Goal: Information Seeking & Learning: Learn about a topic

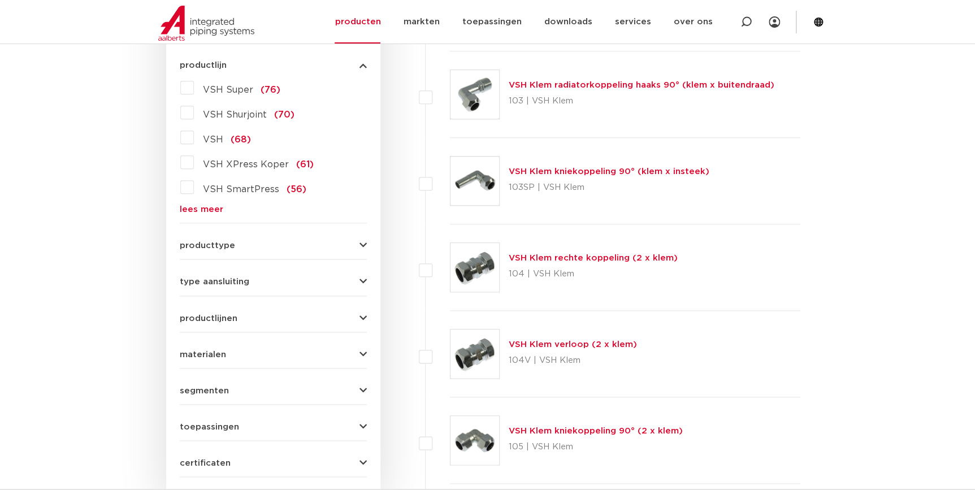
scroll to position [513, 0]
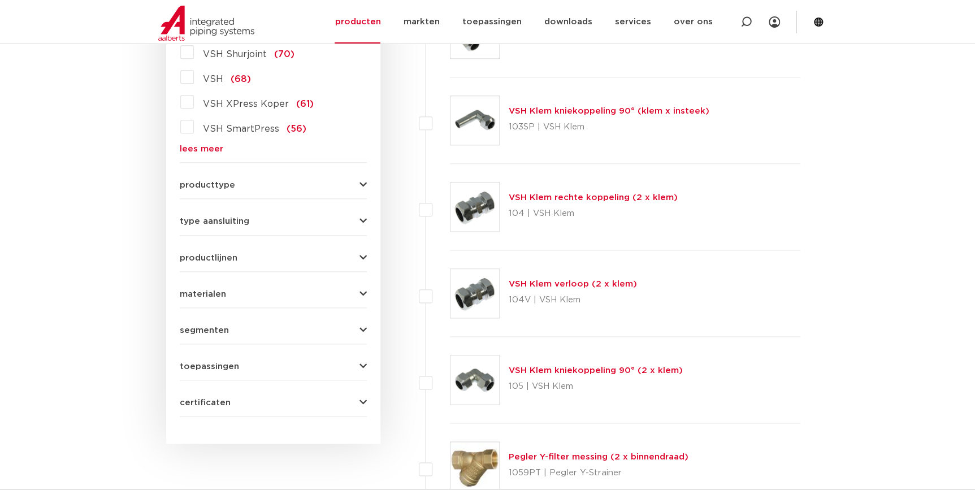
click at [245, 101] on span "VSH XPress Koper" at bounding box center [246, 104] width 86 height 9
click at [0, 0] on input "VSH XPress Koper (61)" at bounding box center [0, 0] width 0 height 0
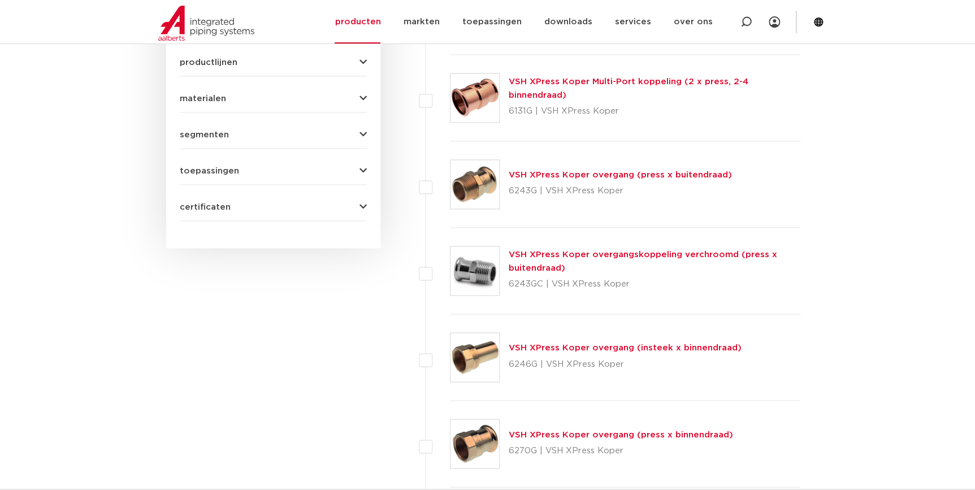
scroll to position [719, 0]
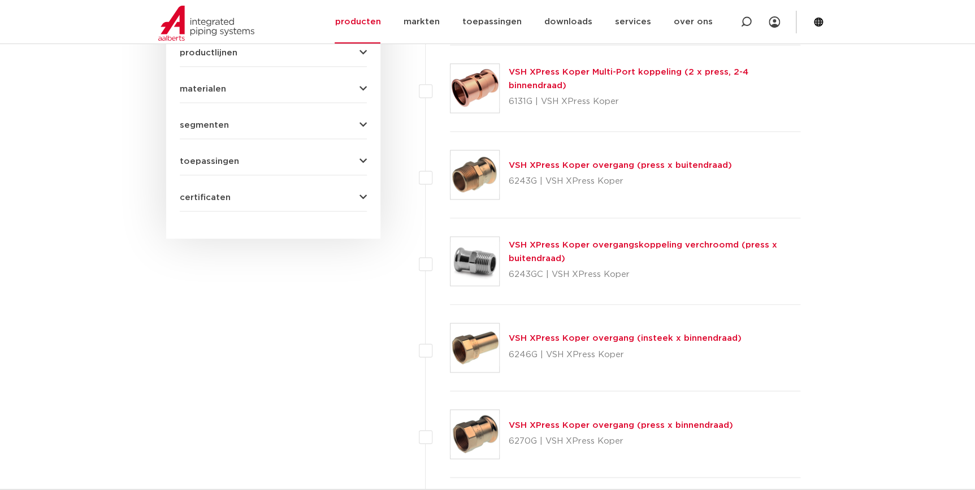
click at [594, 165] on link "VSH XPress Koper overgang (press x buitendraad)" at bounding box center [620, 165] width 223 height 8
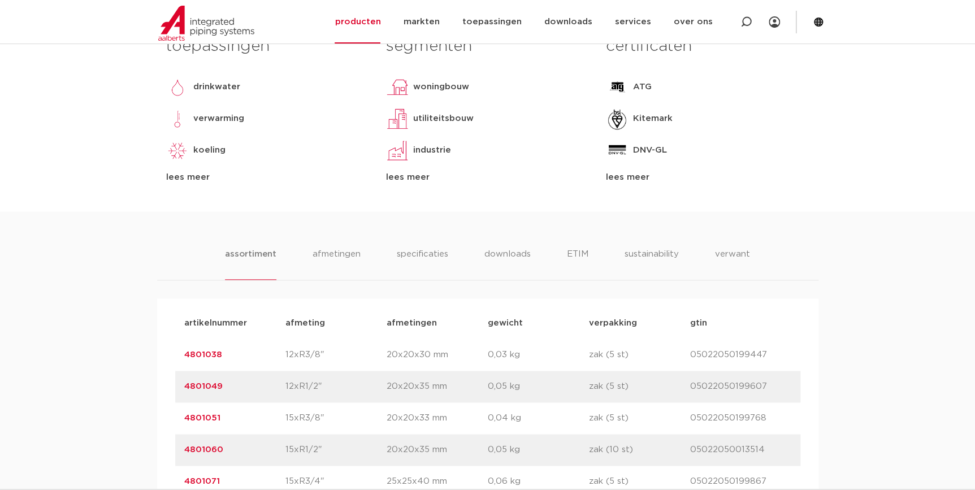
scroll to position [719, 0]
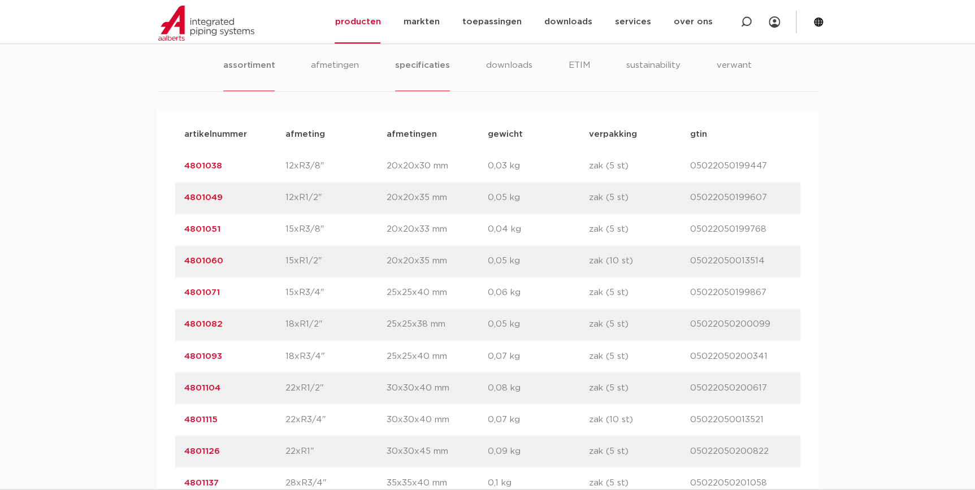
click at [430, 66] on li "specificaties" at bounding box center [422, 75] width 54 height 32
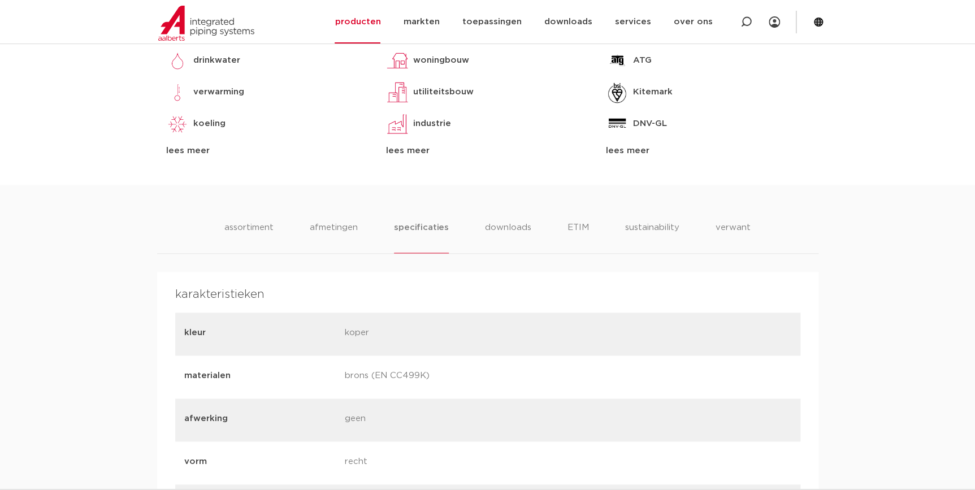
scroll to position [616, 0]
